Goal: Check status: Check status

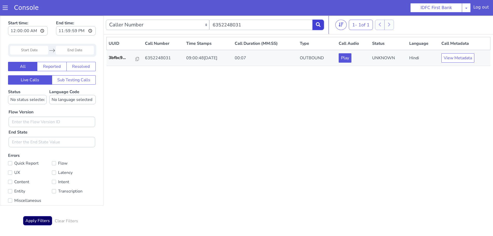
click at [317, 24] on icon at bounding box center [318, 24] width 5 height 5
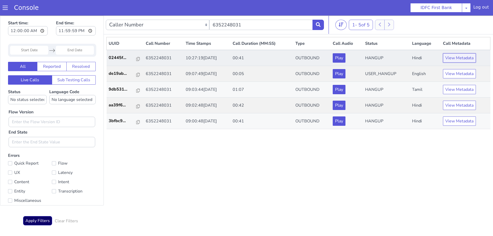
click at [455, 61] on button "View Metadata" at bounding box center [459, 57] width 33 height 9
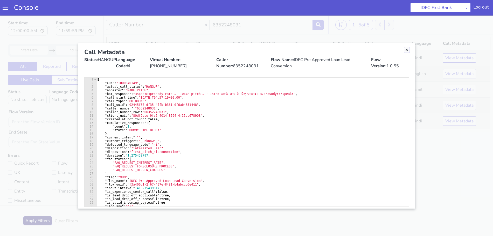
click at [406, 50] on link "Close" at bounding box center [406, 49] width 5 height 5
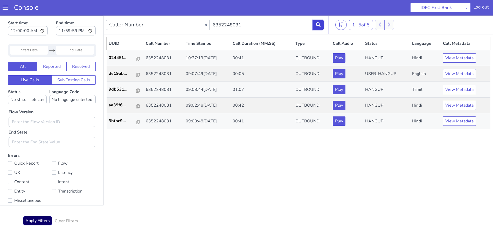
click at [320, 25] on icon at bounding box center [318, 24] width 5 height 5
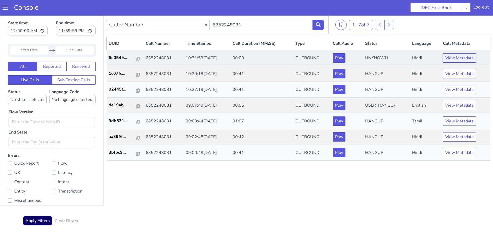
click at [462, 58] on button "View Metadata" at bounding box center [459, 57] width 33 height 9
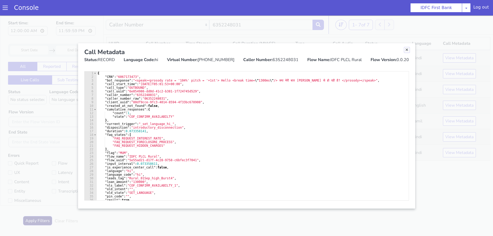
click at [407, 52] on link "Close" at bounding box center [406, 49] width 5 height 5
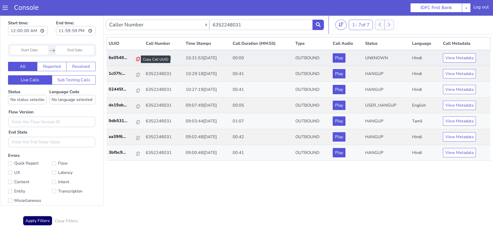
click at [136, 59] on icon at bounding box center [138, 59] width 4 height 4
